Goal: Task Accomplishment & Management: Use online tool/utility

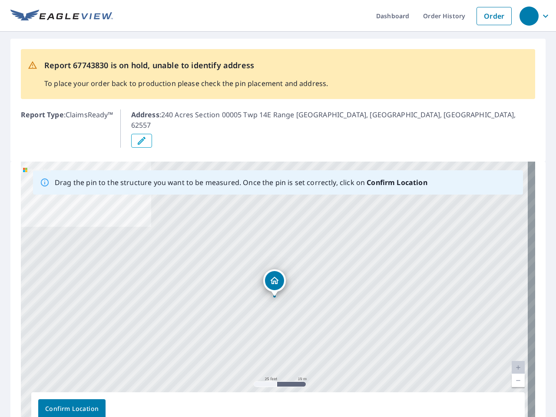
click at [278, 209] on div "240 Acres Section 00005 Twp 14E Range 9E [GEOGRAPHIC_DATA], [GEOGRAPHIC_DATA] 6…" at bounding box center [278, 298] width 515 height 273
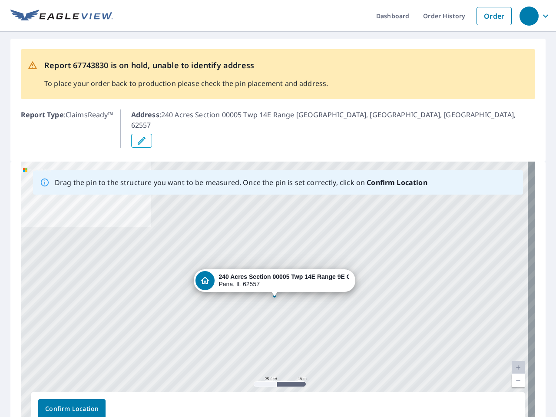
click at [529, 16] on div "button" at bounding box center [529, 16] width 19 height 19
click at [147, 136] on icon "button" at bounding box center [141, 141] width 10 height 10
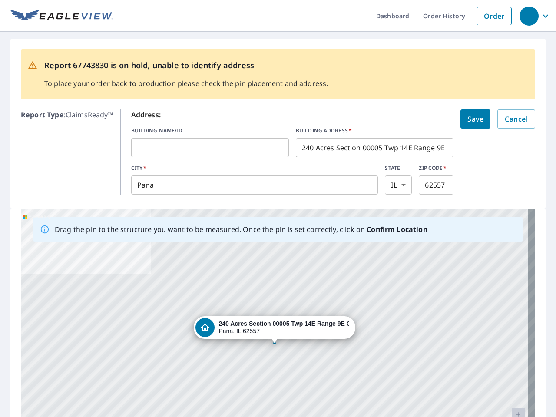
click at [274, 273] on div "240 Acres Section 00005 Twp 14E Range 9E [GEOGRAPHIC_DATA], [GEOGRAPHIC_DATA] 6…" at bounding box center [278, 345] width 515 height 273
click at [511, 343] on div "240 Acres Section 00005 Twp 14E Range 9E [GEOGRAPHIC_DATA], [GEOGRAPHIC_DATA] 6…" at bounding box center [278, 345] width 515 height 273
click at [511, 356] on div "240 Acres Section 00005 Twp 14E Range 9E [GEOGRAPHIC_DATA], [GEOGRAPHIC_DATA] 6…" at bounding box center [278, 345] width 515 height 273
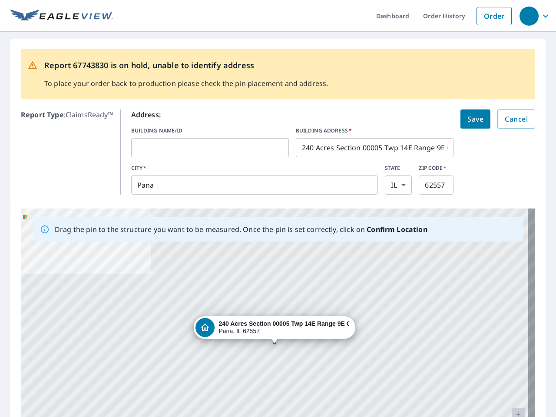
click at [72, 385] on div "240 Acres Section 00005 Twp 14E Range 9E [GEOGRAPHIC_DATA], [GEOGRAPHIC_DATA] 6…" at bounding box center [278, 345] width 515 height 273
